Goal: Transaction & Acquisition: Download file/media

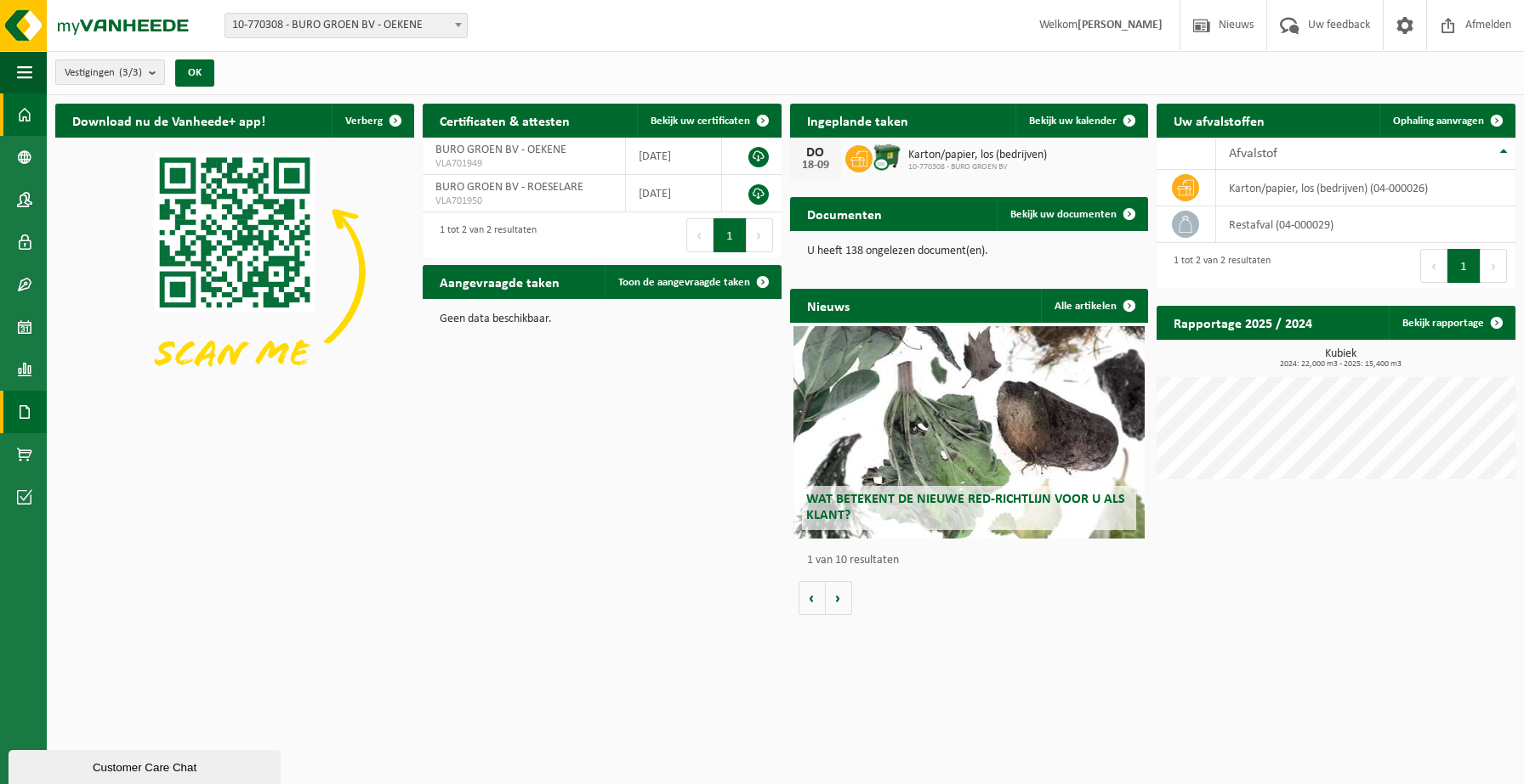
click at [24, 414] on span at bounding box center [24, 412] width 16 height 42
click at [95, 414] on link "Facturen" at bounding box center [117, 411] width 133 height 32
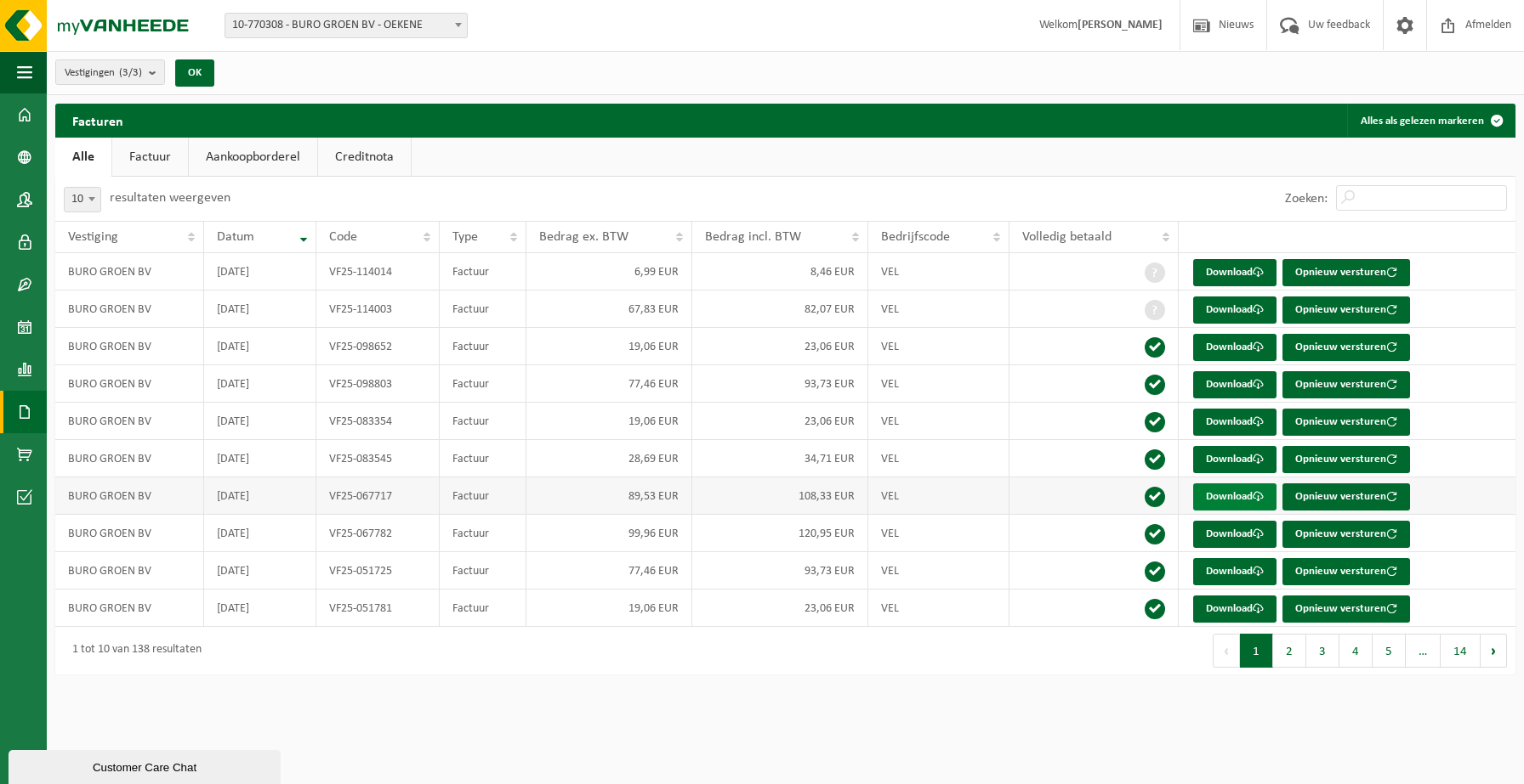
click at [1241, 498] on link "Download" at bounding box center [1234, 498] width 83 height 27
click at [1233, 535] on link "Download" at bounding box center [1234, 535] width 83 height 27
click at [23, 193] on span at bounding box center [24, 199] width 16 height 42
